Goal: Information Seeking & Learning: Learn about a topic

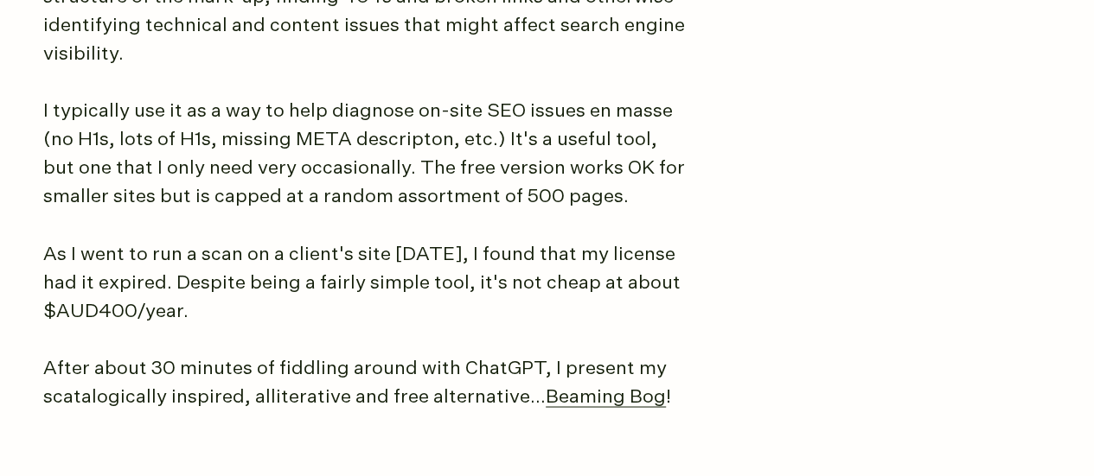
scroll to position [1301, 0]
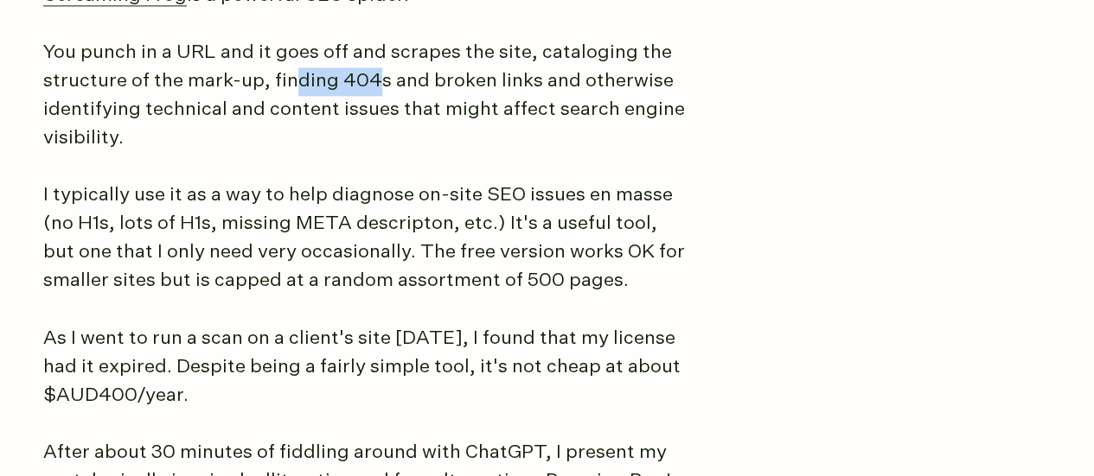
drag, startPoint x: 285, startPoint y: 86, endPoint x: 373, endPoint y: 89, distance: 87.4
click at [373, 89] on p "You punch in a URL and it goes off and scrapes the site, cataloging the structu…" at bounding box center [367, 96] width 649 height 114
drag, startPoint x: 373, startPoint y: 89, endPoint x: 422, endPoint y: 82, distance: 49.8
click at [422, 82] on p "You punch in a URL and it goes off and scrapes the site, cataloging the structu…" at bounding box center [367, 96] width 649 height 114
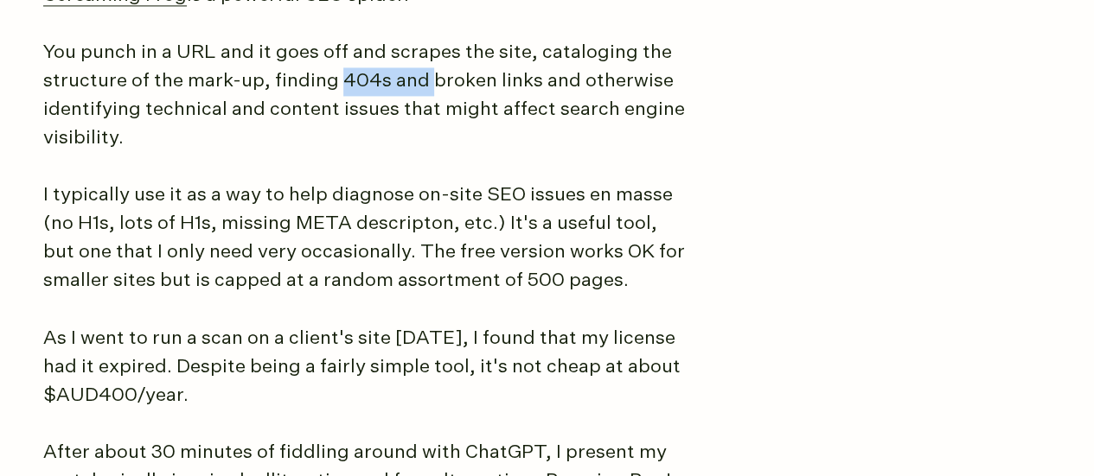
click at [422, 82] on p "You punch in a URL and it goes off and scrapes the site, cataloging the structu…" at bounding box center [367, 96] width 649 height 114
drag, startPoint x: 232, startPoint y: 129, endPoint x: 298, endPoint y: 125, distance: 66.7
click at [298, 125] on p "You punch in a URL and it goes off and scrapes the site, cataloging the structu…" at bounding box center [367, 96] width 649 height 114
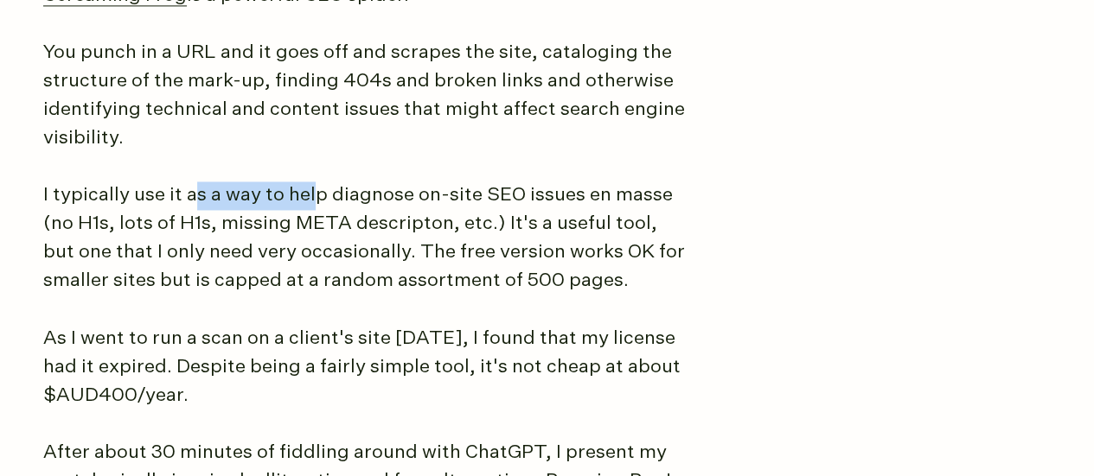
drag, startPoint x: 192, startPoint y: 192, endPoint x: 314, endPoint y: 184, distance: 122.2
click at [314, 184] on p "I typically use it as a way to help diagnose on-site SEO issues en masse (no H1…" at bounding box center [367, 239] width 649 height 114
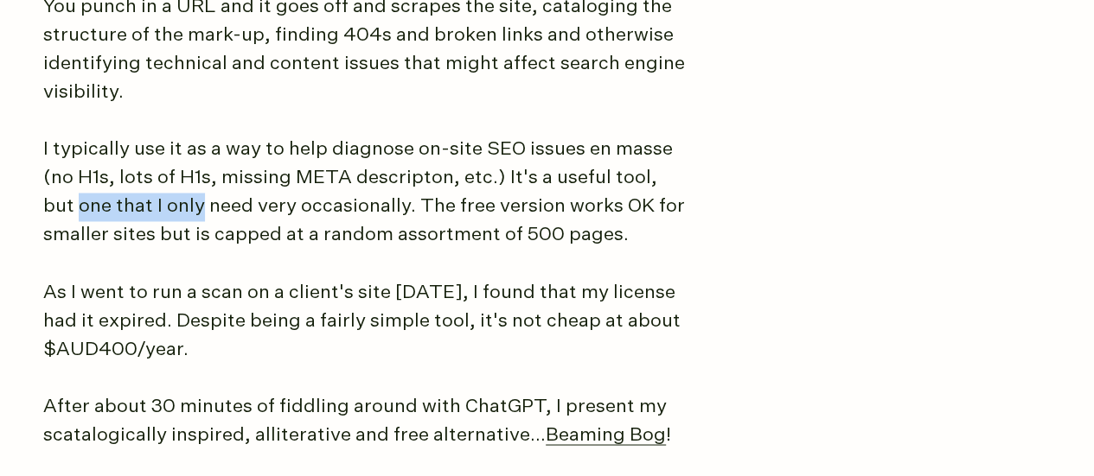
drag, startPoint x: 31, startPoint y: 219, endPoint x: 168, endPoint y: 195, distance: 138.6
click at [168, 195] on p "I typically use it as a way to help diagnose on-site SEO issues en masse (no H1…" at bounding box center [367, 193] width 649 height 114
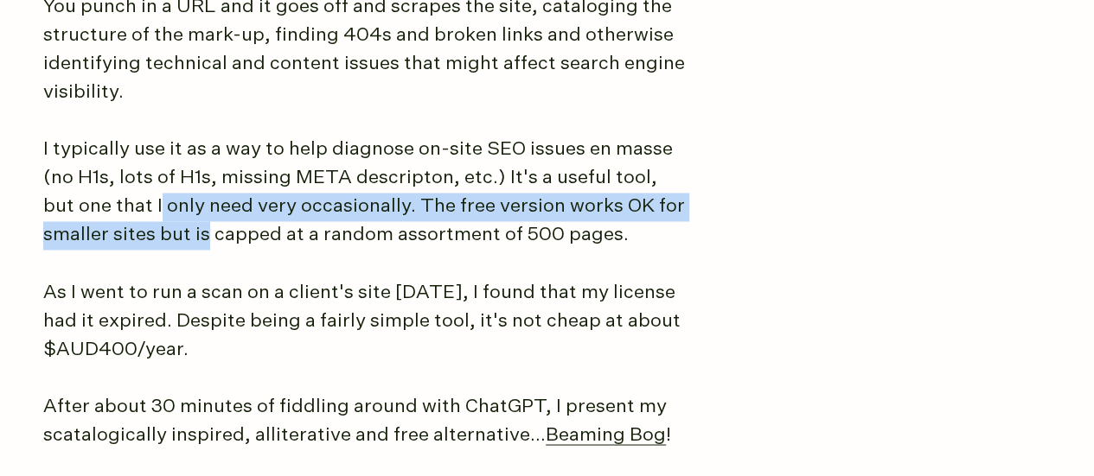
drag, startPoint x: 123, startPoint y: 215, endPoint x: 212, endPoint y: 233, distance: 90.7
click at [212, 233] on p "I typically use it as a way to help diagnose on-site SEO issues en masse (no H1…" at bounding box center [367, 193] width 649 height 114
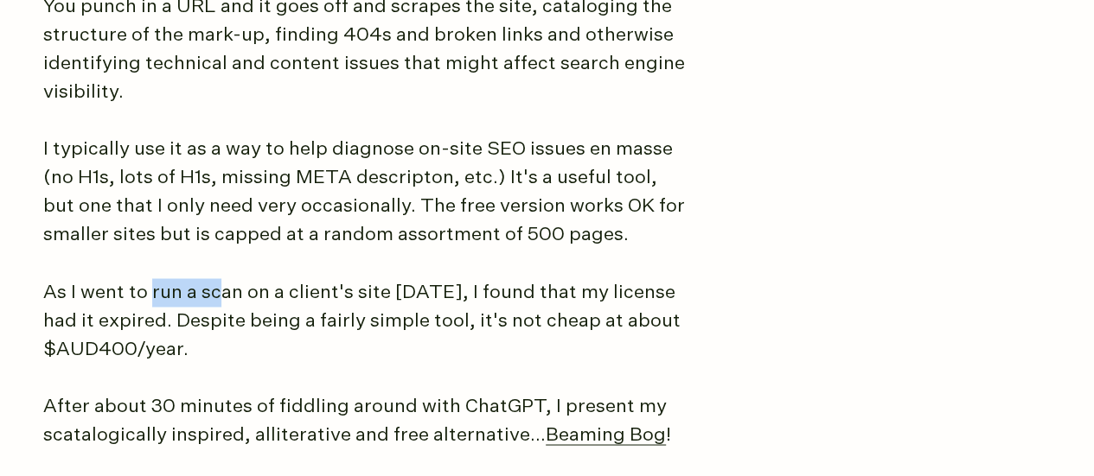
drag, startPoint x: 152, startPoint y: 290, endPoint x: 246, endPoint y: 303, distance: 94.3
click at [246, 303] on p "As I went to run a scan on a client's site [DATE], I found that my license had …" at bounding box center [367, 321] width 649 height 86
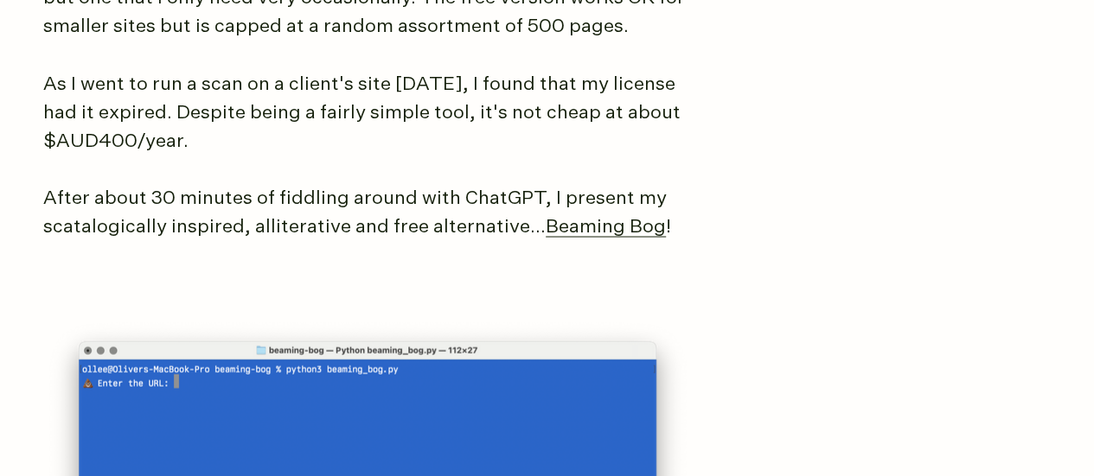
scroll to position [1557, 0]
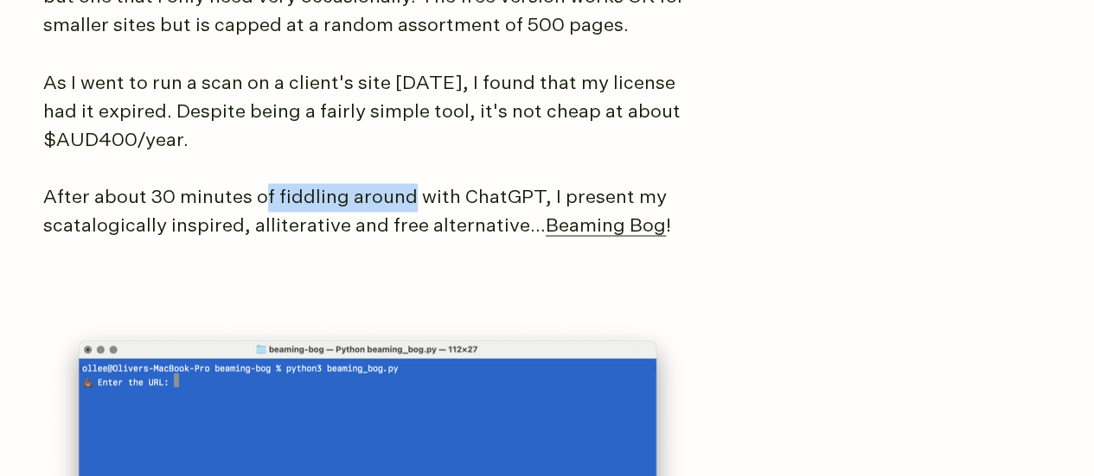
drag, startPoint x: 265, startPoint y: 195, endPoint x: 412, endPoint y: 191, distance: 147.1
click at [412, 191] on p "After about 30 minutes of fiddling around with ChatGPT, I present my scatalogic…" at bounding box center [367, 211] width 649 height 57
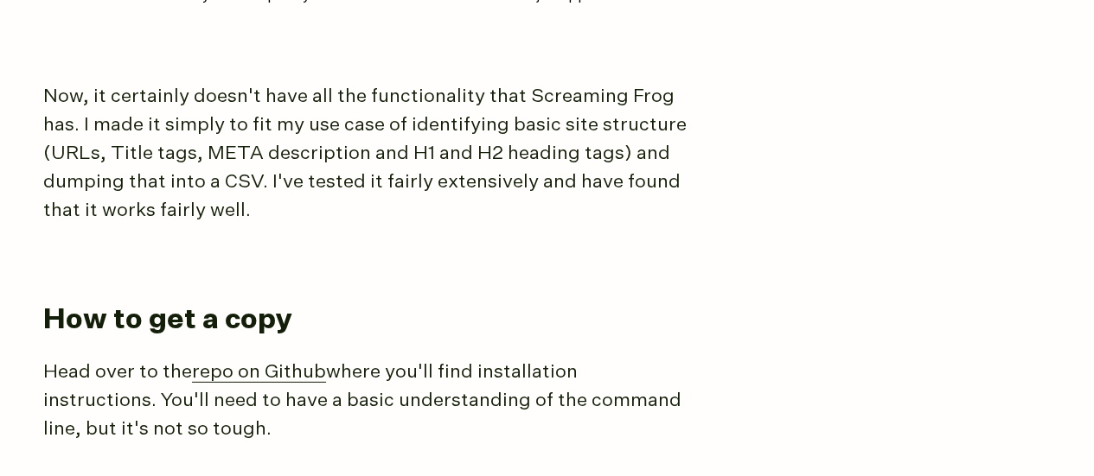
scroll to position [2377, 0]
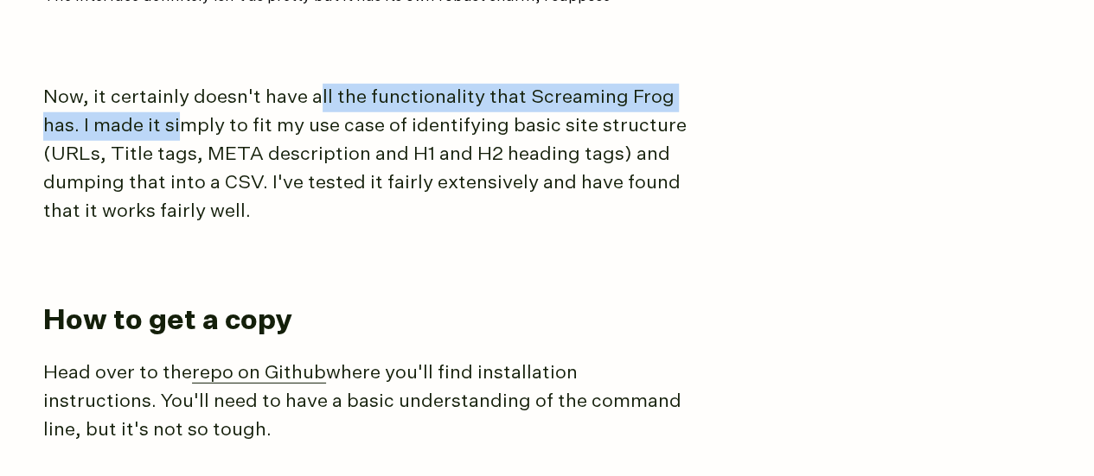
drag, startPoint x: 317, startPoint y: 64, endPoint x: 142, endPoint y: 93, distance: 177.9
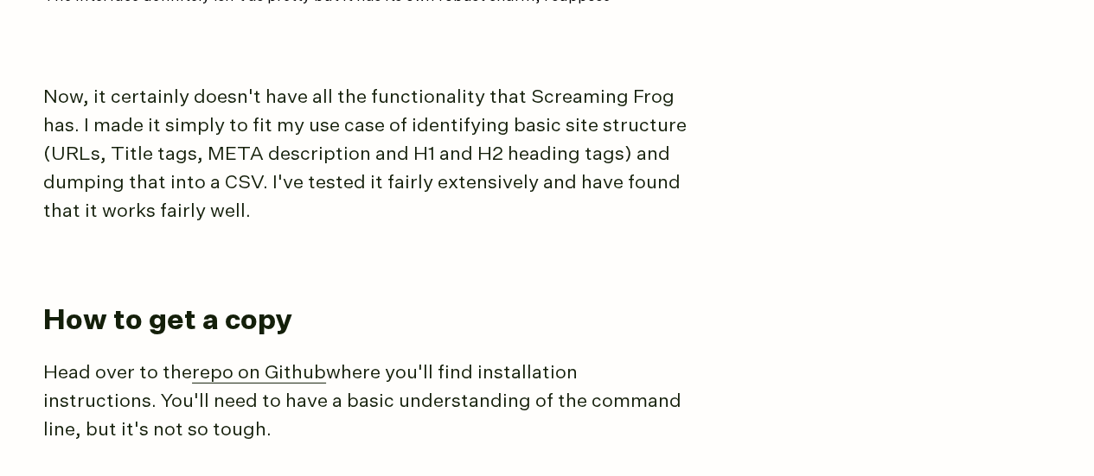
click at [235, 152] on p "Now, it certainly doesn't have all the functionality that Screaming Frog has. I…" at bounding box center [367, 155] width 649 height 143
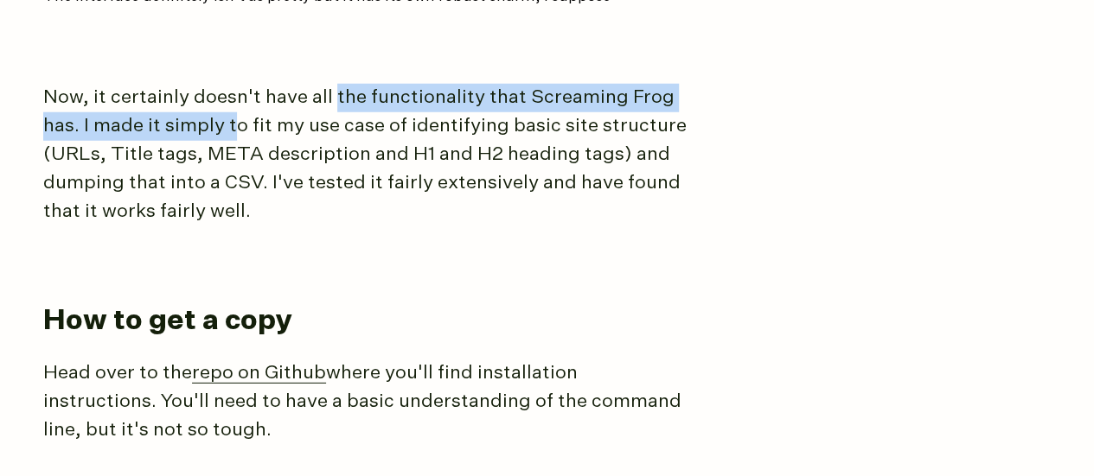
drag, startPoint x: 237, startPoint y: 108, endPoint x: 329, endPoint y: 96, distance: 92.5
click at [329, 96] on p "Now, it certainly doesn't have all the functionality that Screaming Frog has. I…" at bounding box center [367, 155] width 649 height 143
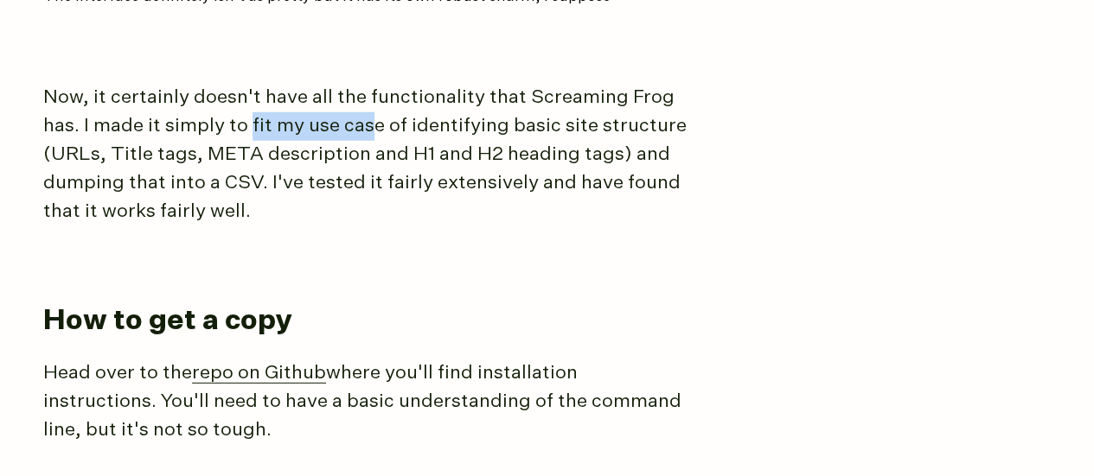
drag, startPoint x: 247, startPoint y: 115, endPoint x: 374, endPoint y: 122, distance: 127.3
click at [374, 122] on p "Now, it certainly doesn't have all the functionality that Screaming Frog has. I…" at bounding box center [367, 155] width 649 height 143
drag, startPoint x: 189, startPoint y: 142, endPoint x: 253, endPoint y: 150, distance: 64.5
click at [253, 150] on p "Now, it certainly doesn't have all the functionality that Screaming Frog has. I…" at bounding box center [367, 155] width 649 height 143
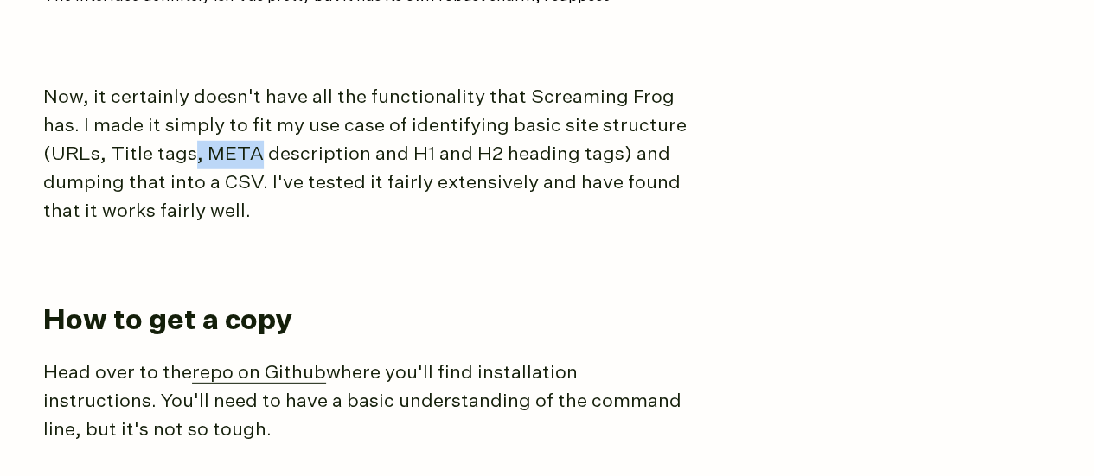
click at [253, 150] on p "Now, it certainly doesn't have all the functionality that Screaming Frog has. I…" at bounding box center [367, 155] width 649 height 143
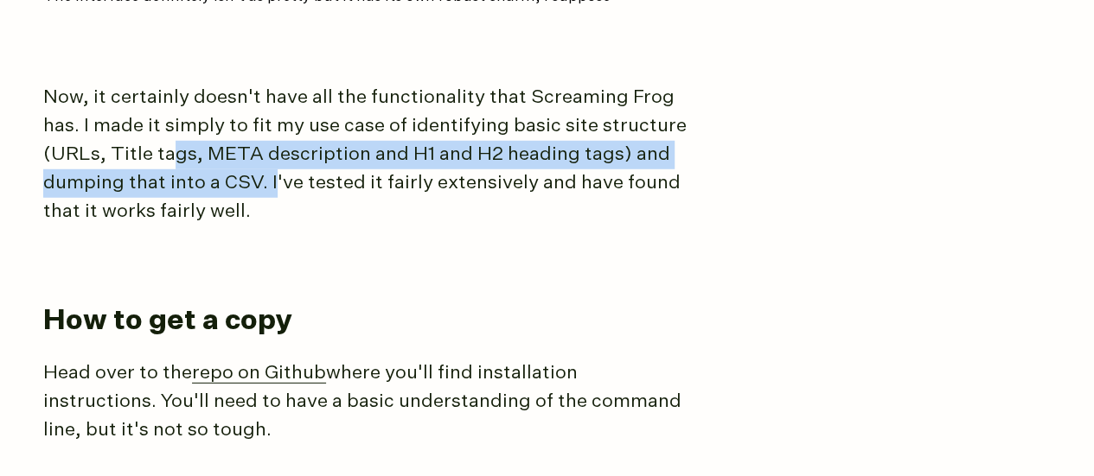
drag, startPoint x: 169, startPoint y: 163, endPoint x: 270, endPoint y: 188, distance: 103.2
click at [270, 188] on p "Now, it certainly doesn't have all the functionality that Screaming Frog has. I…" at bounding box center [367, 155] width 649 height 143
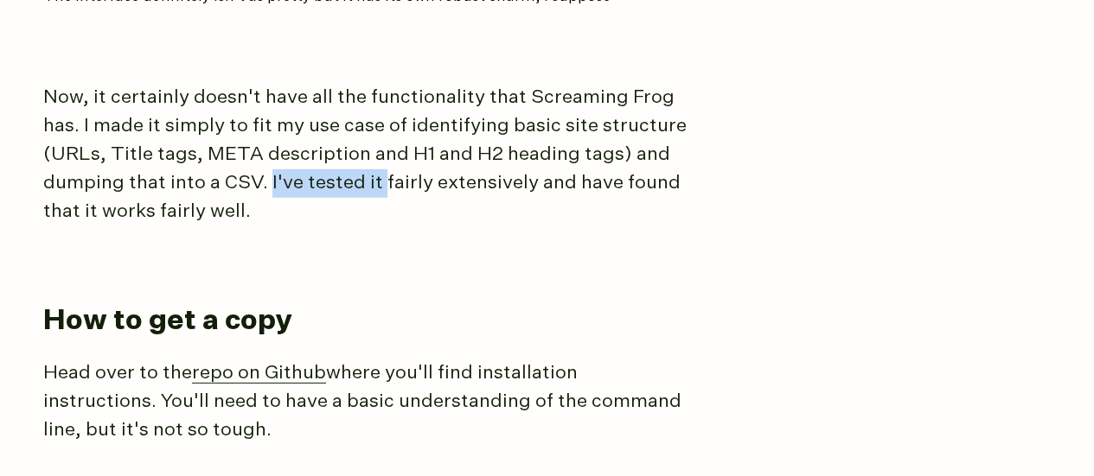
drag, startPoint x: 270, startPoint y: 188, endPoint x: 372, endPoint y: 187, distance: 102.0
click at [372, 187] on p "Now, it certainly doesn't have all the functionality that Screaming Frog has. I…" at bounding box center [367, 155] width 649 height 143
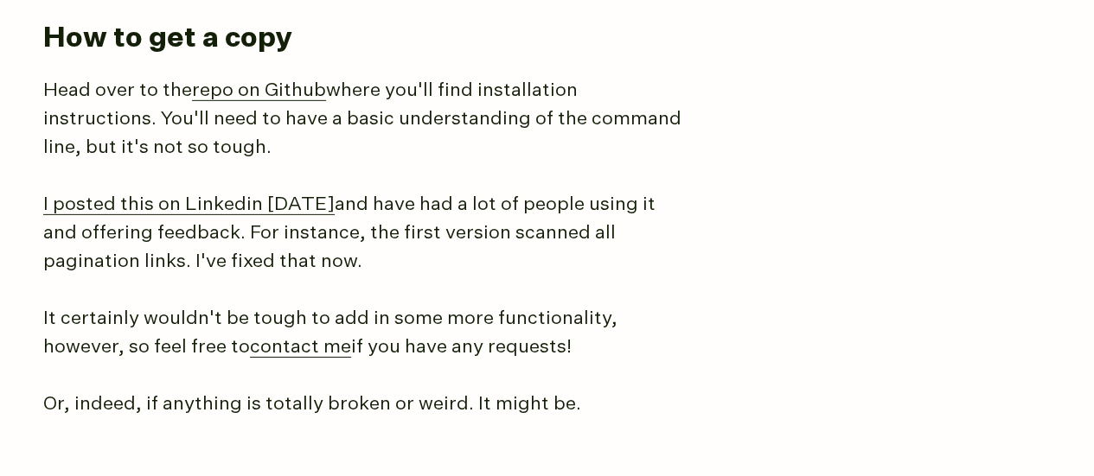
scroll to position [2710, 0]
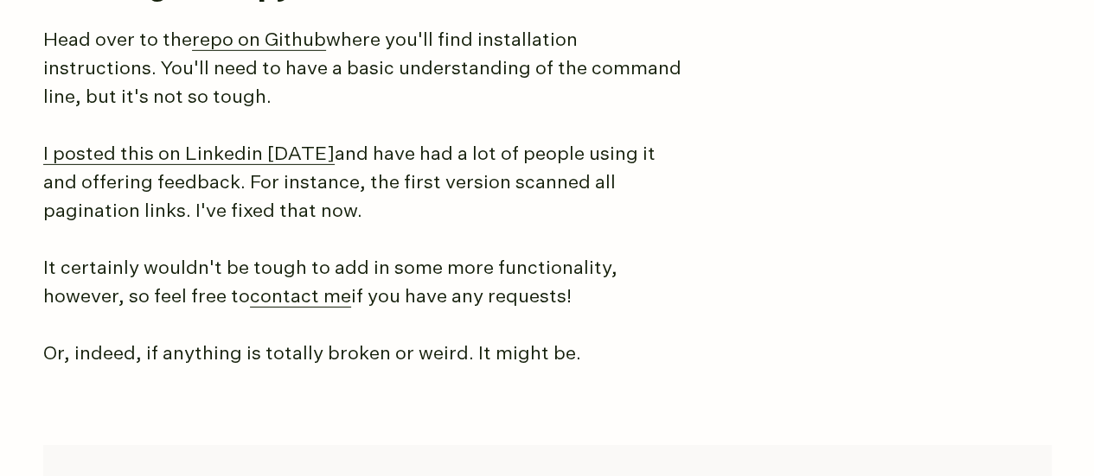
click at [327, 189] on p "I posted this on Linkedin [DATE] and have had a lot of people using it and offe…" at bounding box center [367, 184] width 649 height 86
drag, startPoint x: 218, startPoint y: 170, endPoint x: 304, endPoint y: 179, distance: 86.9
click at [304, 179] on p "I posted this on Linkedin [DATE] and have had a lot of people using it and offe…" at bounding box center [367, 184] width 649 height 86
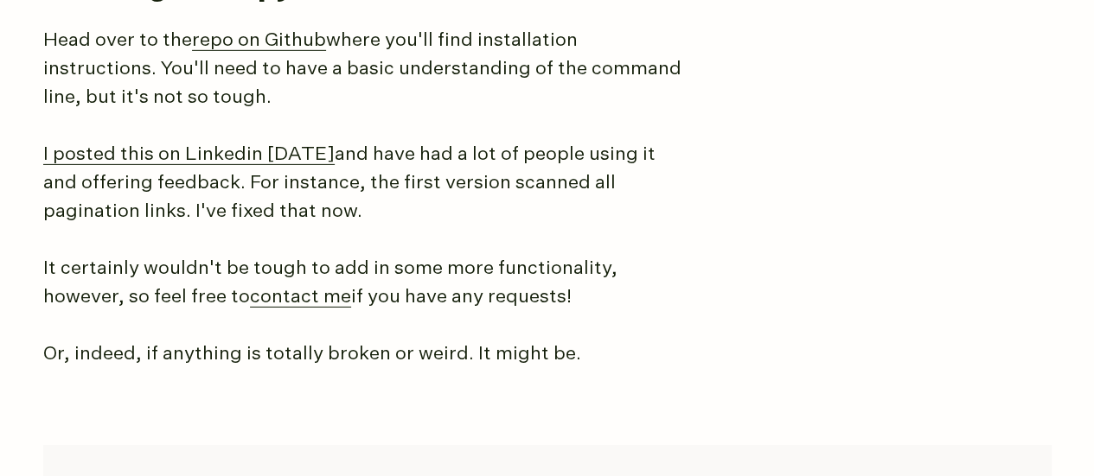
click at [256, 207] on p "I posted this on Linkedin [DATE] and have had a lot of people using it and offe…" at bounding box center [367, 184] width 649 height 86
drag, startPoint x: 256, startPoint y: 207, endPoint x: 353, endPoint y: 201, distance: 97.0
click at [353, 201] on p "I posted this on Linkedin [DATE] and have had a lot of people using it and offe…" at bounding box center [367, 184] width 649 height 86
click at [242, 209] on p "I posted this on Linkedin [DATE] and have had a lot of people using it and offe…" at bounding box center [367, 184] width 649 height 86
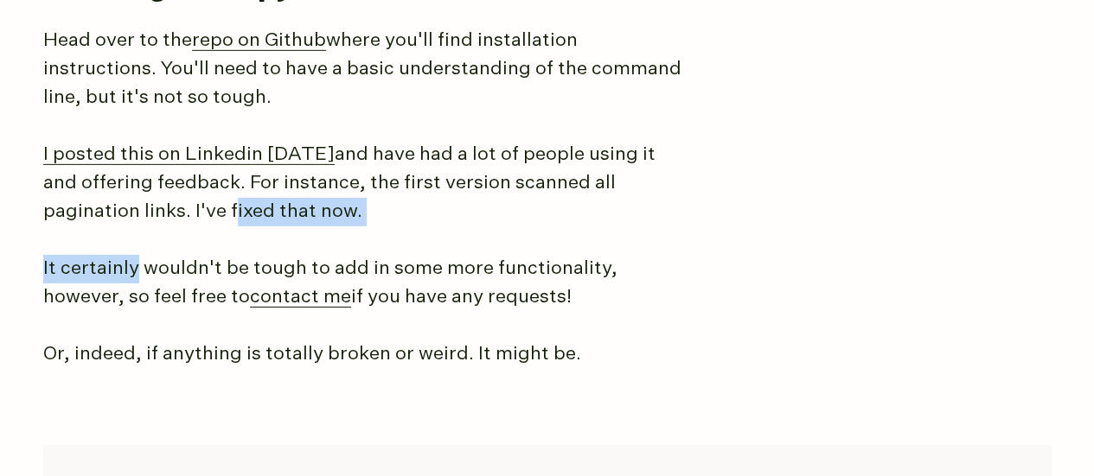
drag, startPoint x: 242, startPoint y: 209, endPoint x: 90, endPoint y: 221, distance: 152.7
click at [90, 221] on p "I posted this on Linkedin [DATE] and have had a lot of people using it and offe…" at bounding box center [367, 184] width 649 height 86
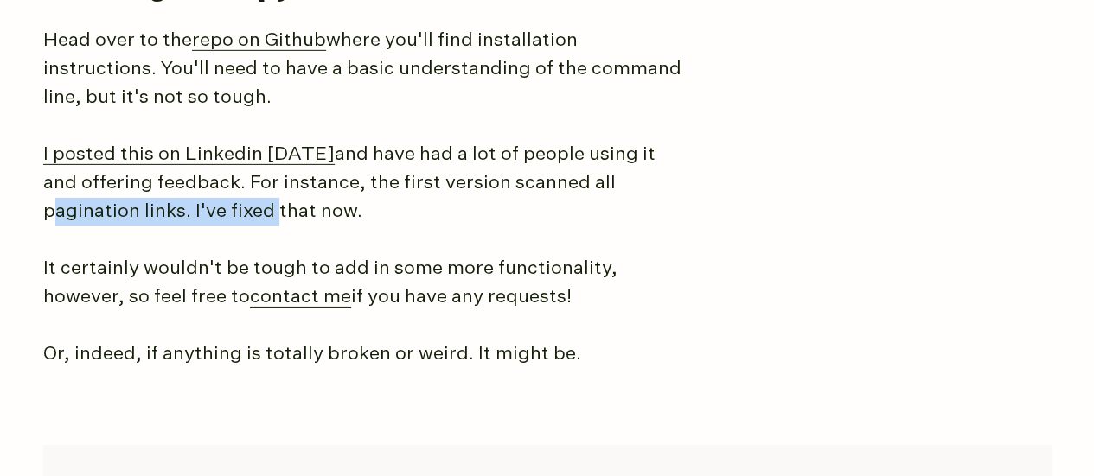
click at [90, 221] on p "I posted this on Linkedin [DATE] and have had a lot of people using it and offe…" at bounding box center [367, 184] width 649 height 86
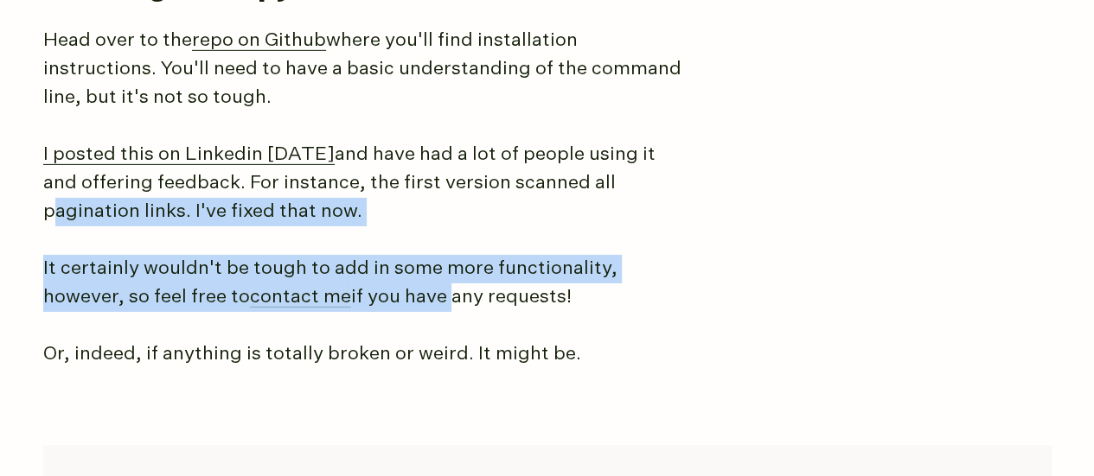
drag, startPoint x: 90, startPoint y: 221, endPoint x: 417, endPoint y: 288, distance: 333.6
click at [417, 288] on p "It certainly wouldn't be tough to add in some more functionality, however, so f…" at bounding box center [367, 283] width 649 height 57
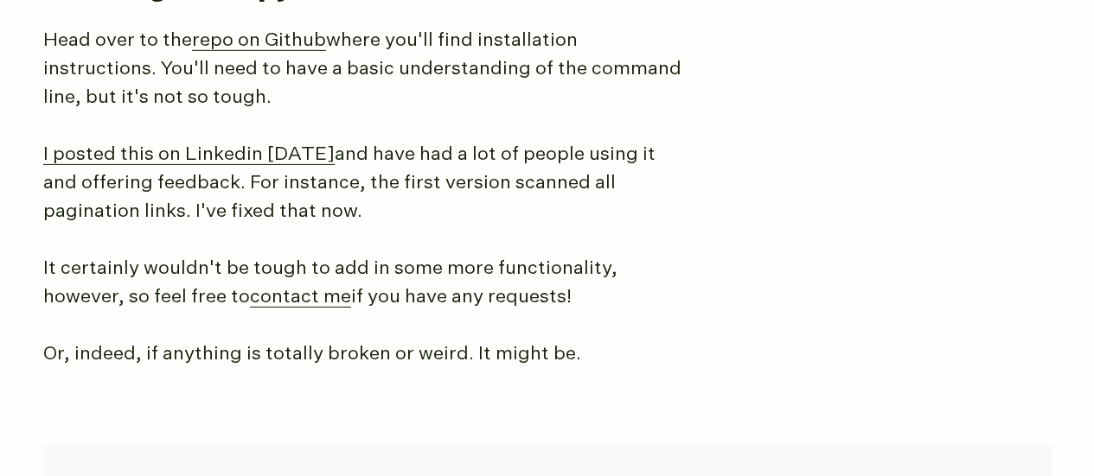
scroll to position [2855, 0]
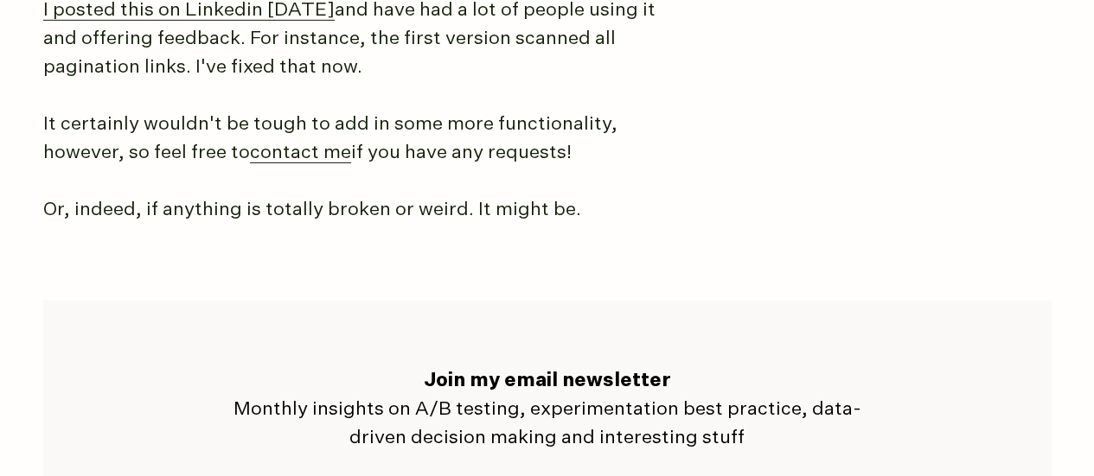
drag, startPoint x: 273, startPoint y: 168, endPoint x: 273, endPoint y: 189, distance: 20.8
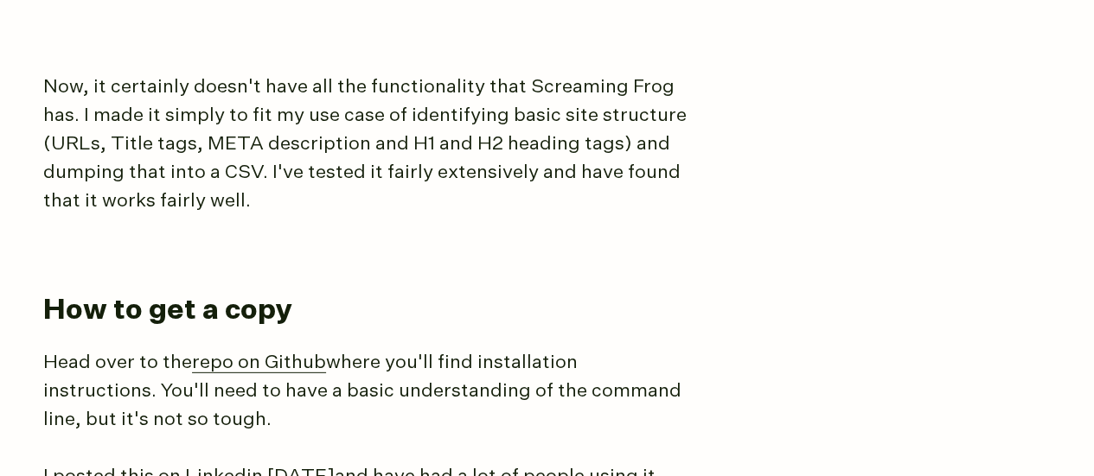
scroll to position [2266, 0]
